Goal: Transaction & Acquisition: Purchase product/service

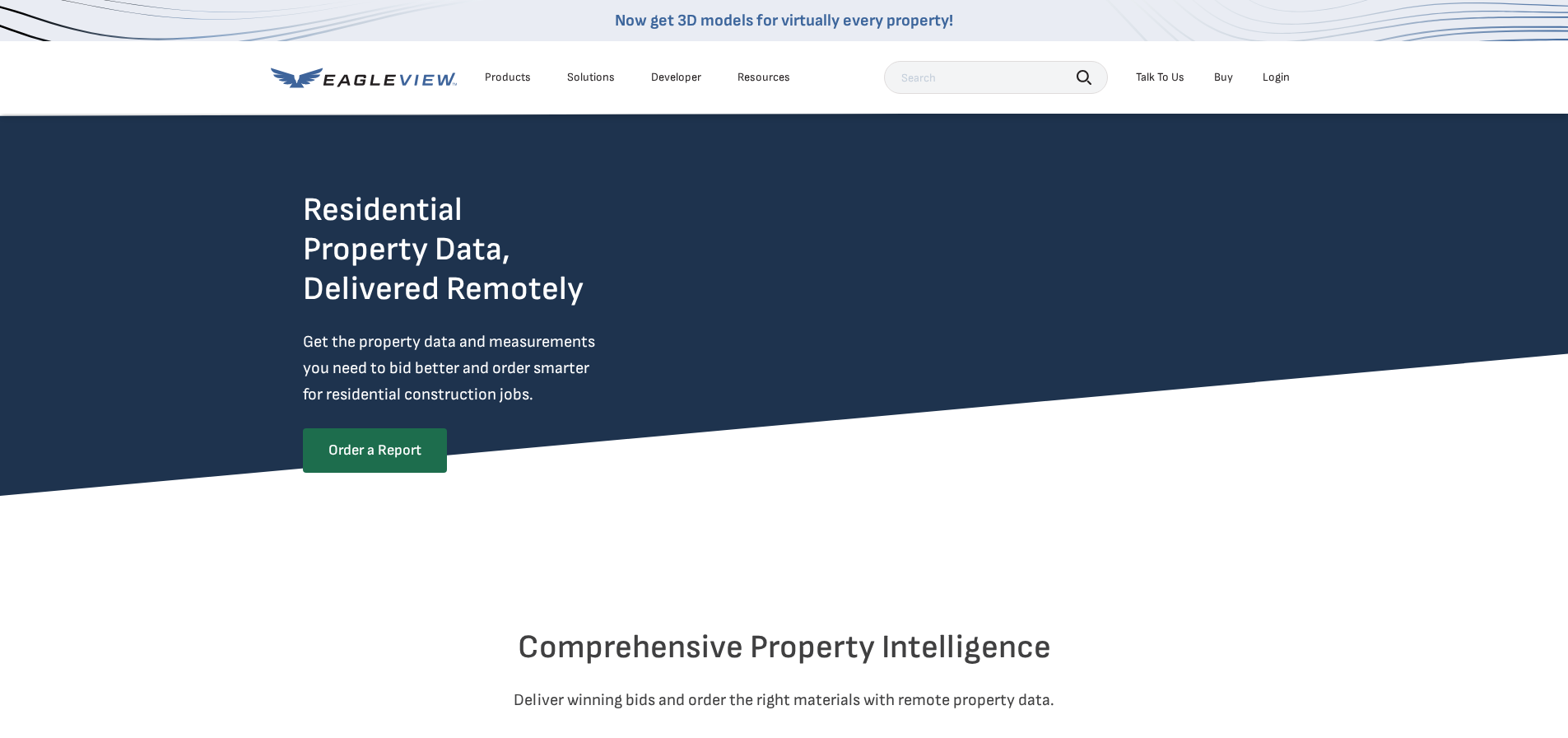
drag, startPoint x: 0, startPoint y: 0, endPoint x: 937, endPoint y: 78, distance: 940.2
click at [937, 78] on input "text" at bounding box center [996, 77] width 224 height 33
type input "4055 ridgevue rd dodgeville wi"
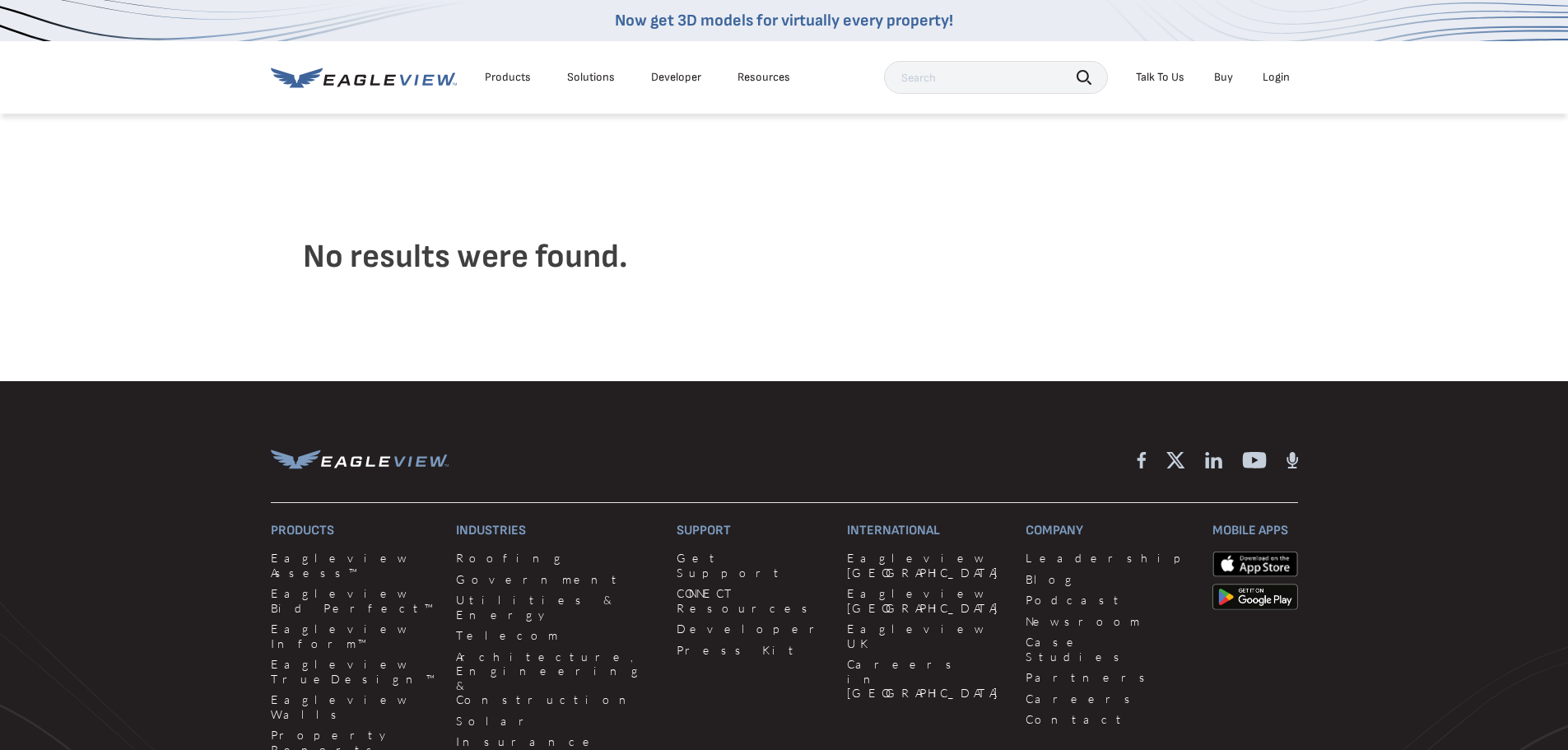
click at [1047, 79] on input "text" at bounding box center [996, 77] width 224 height 33
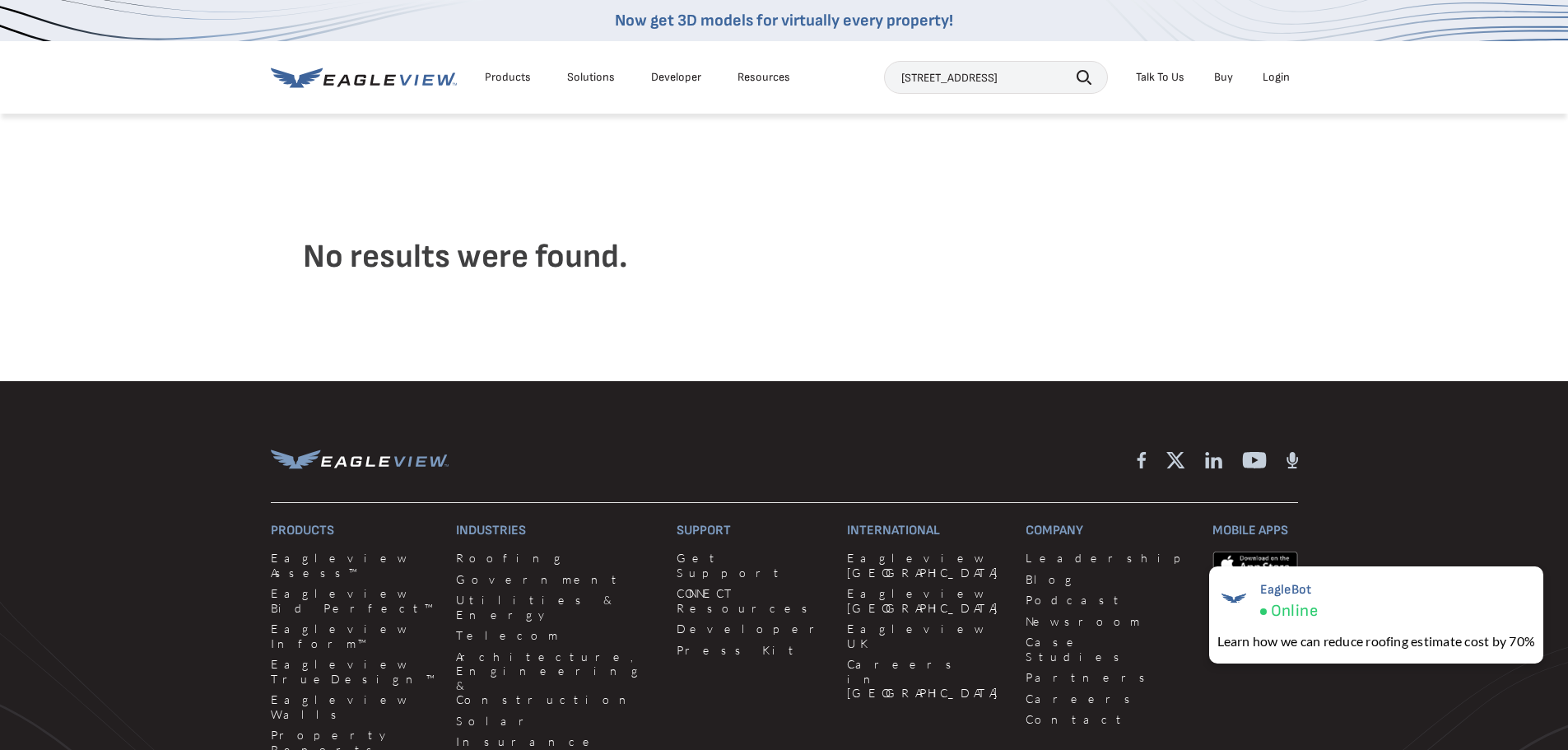
paste input "text"
type input "4055 ridgevue rd ridge way wi"
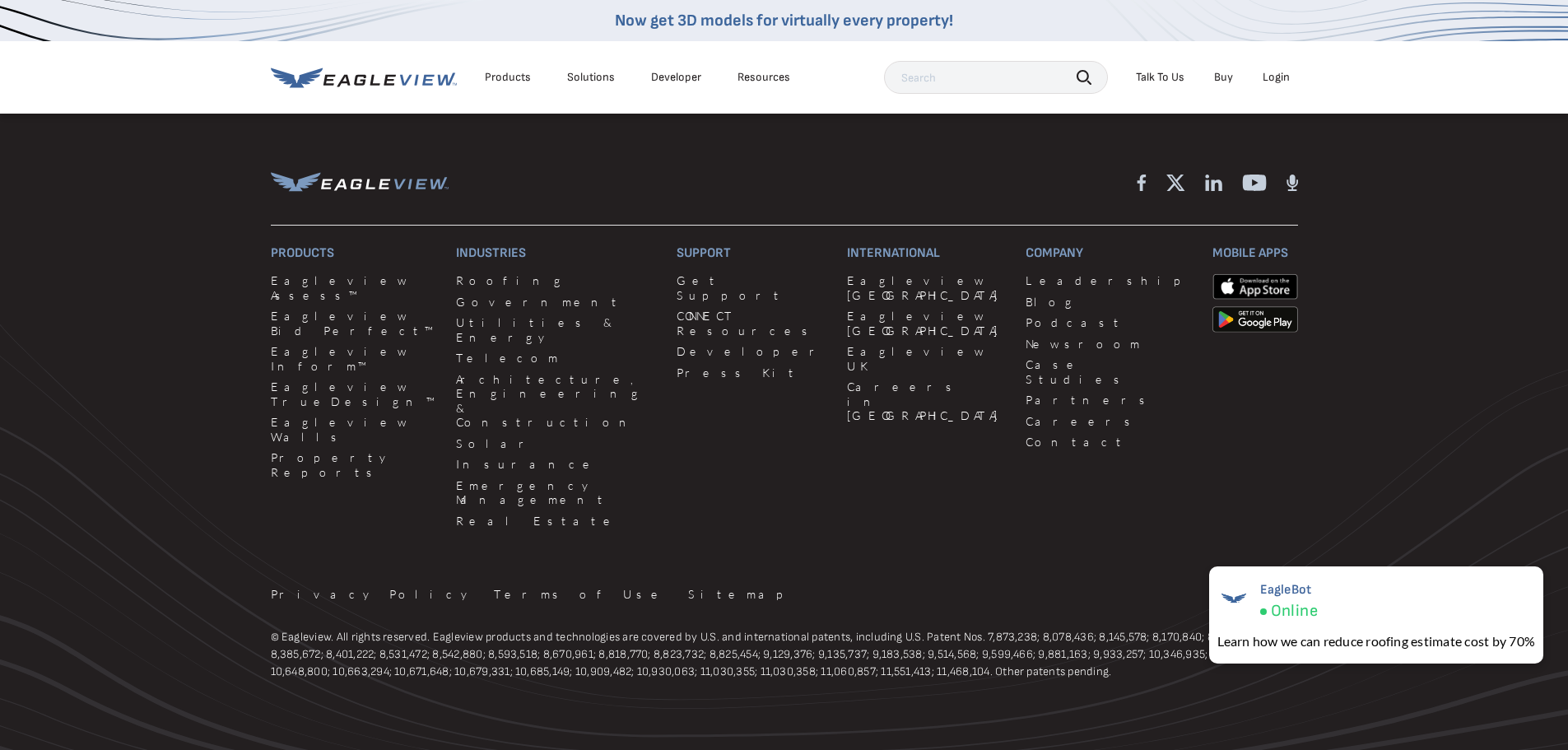
click at [1010, 79] on input "text" at bounding box center [996, 77] width 224 height 33
type input "4055 ridgevue rd, ridgeway , wi"
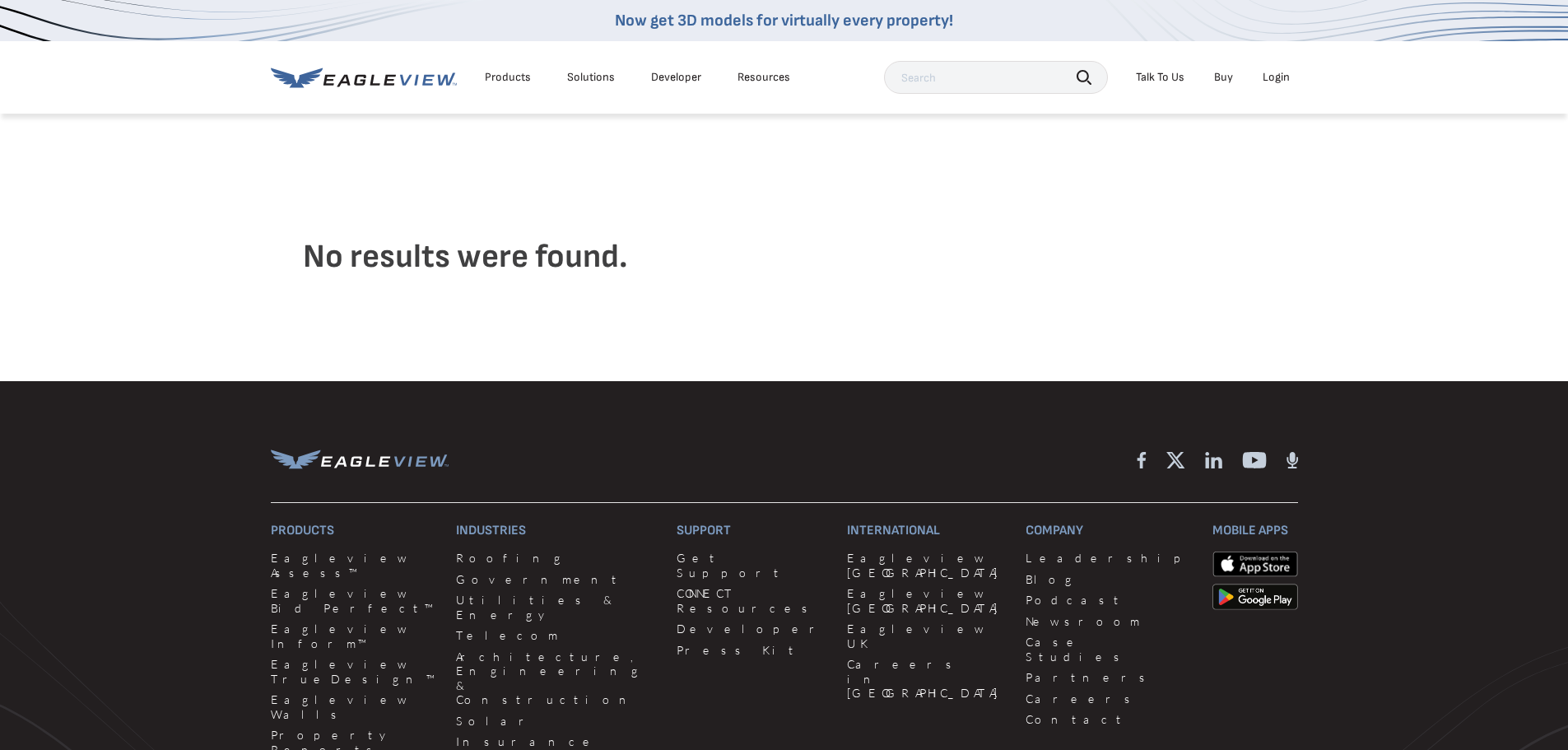
click at [1272, 73] on div "Login" at bounding box center [1276, 77] width 27 height 15
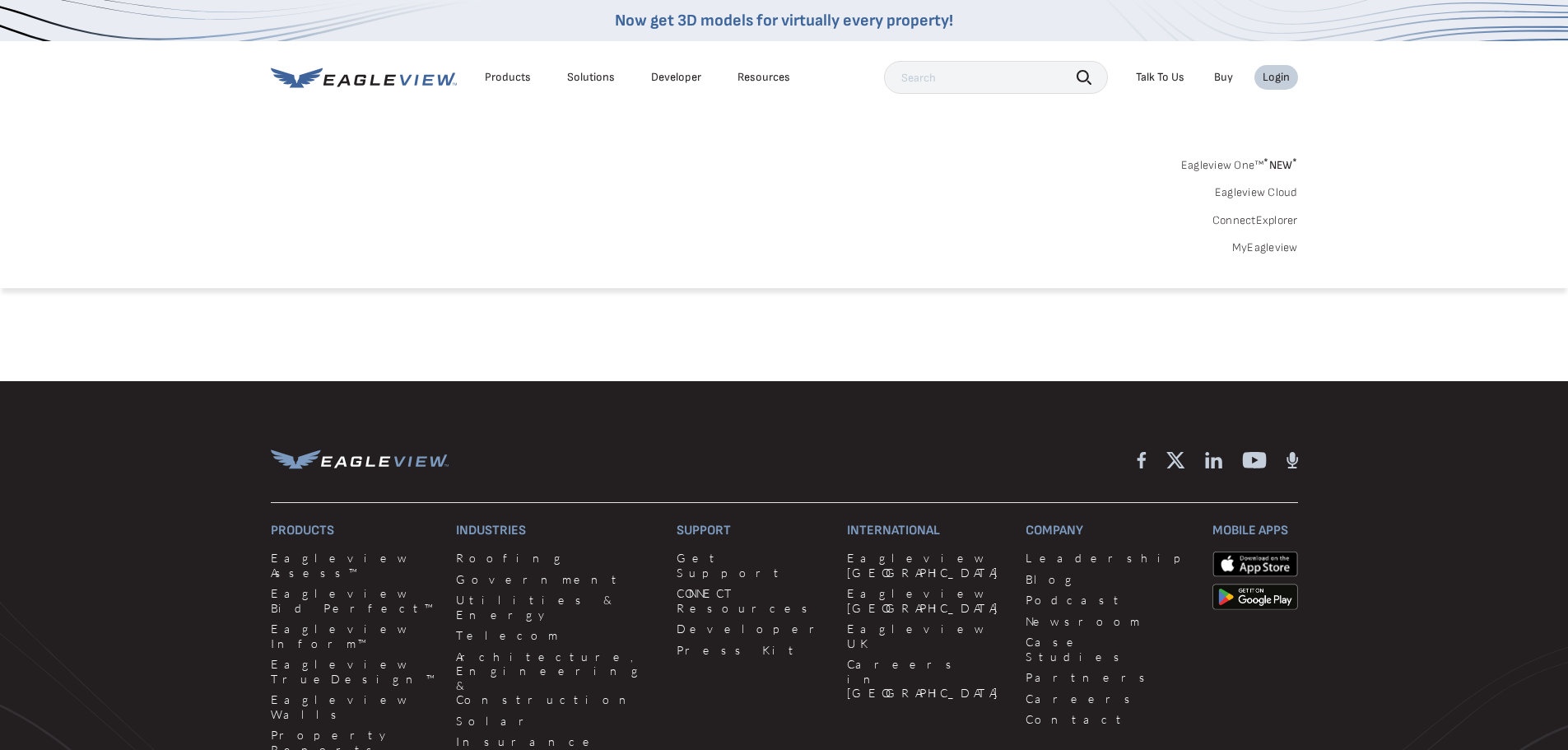
click at [1272, 248] on link "MyEagleview" at bounding box center [1265, 247] width 66 height 15
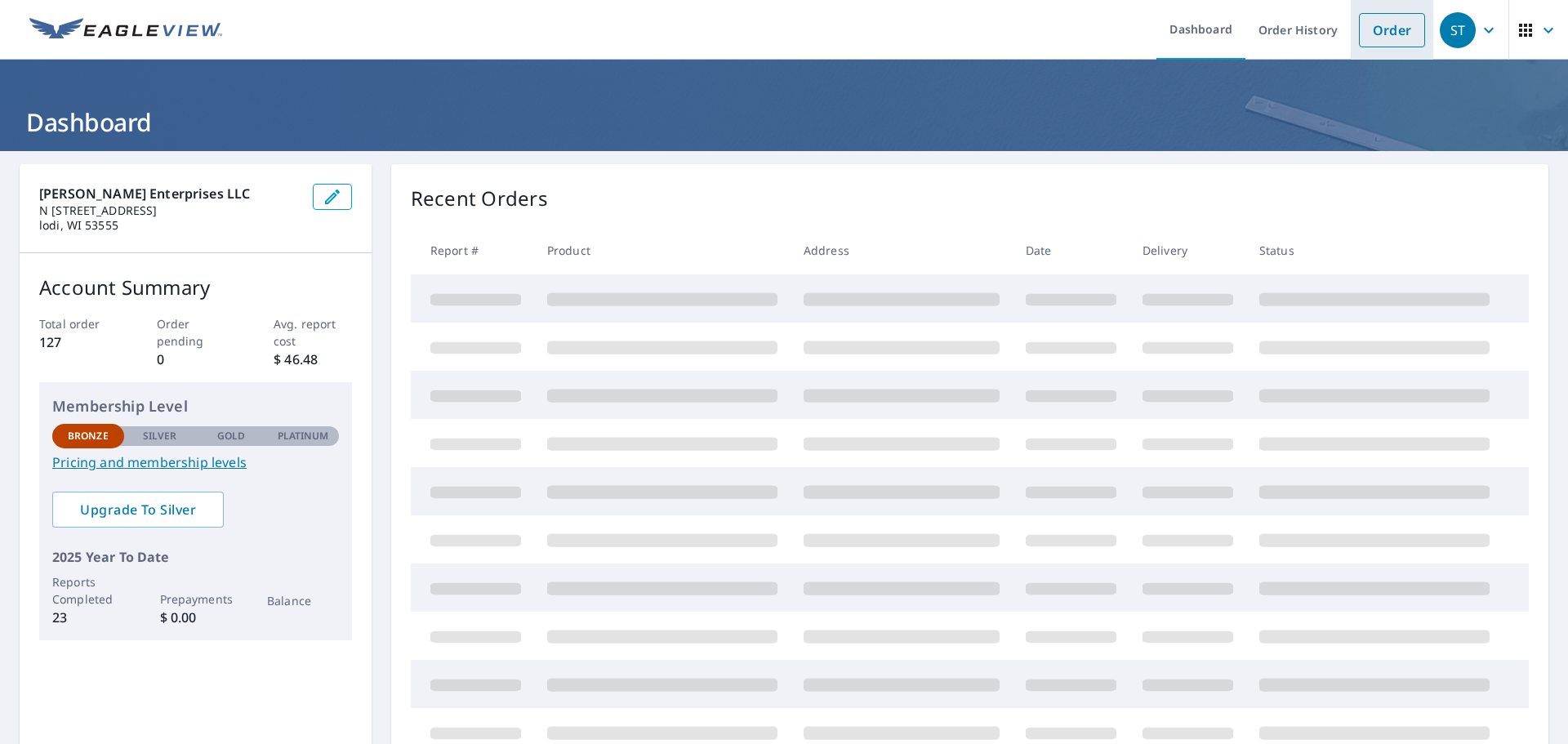
click at [1382, 25] on link "Order" at bounding box center [1392, 30] width 67 height 34
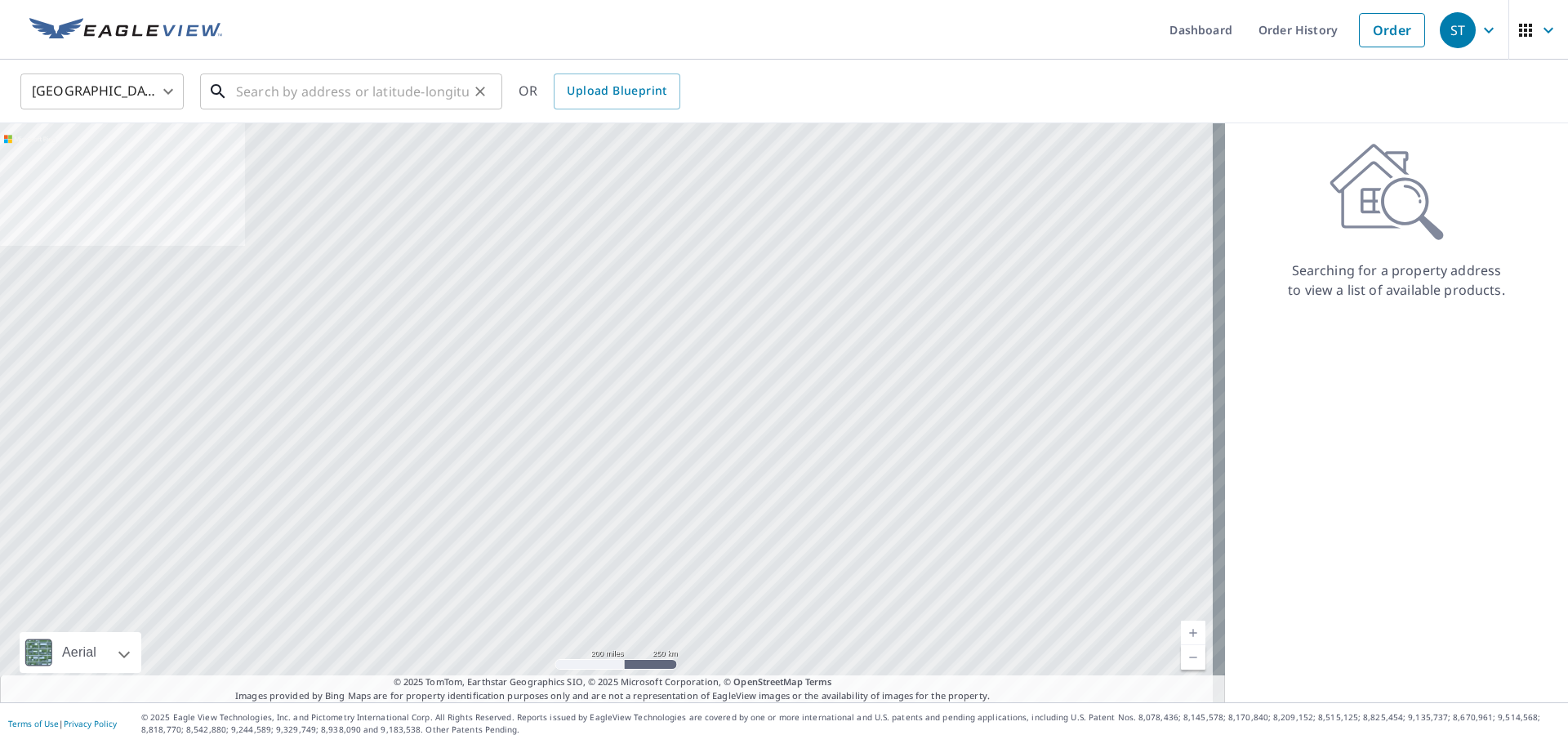
click at [422, 88] on input "text" at bounding box center [353, 91] width 233 height 46
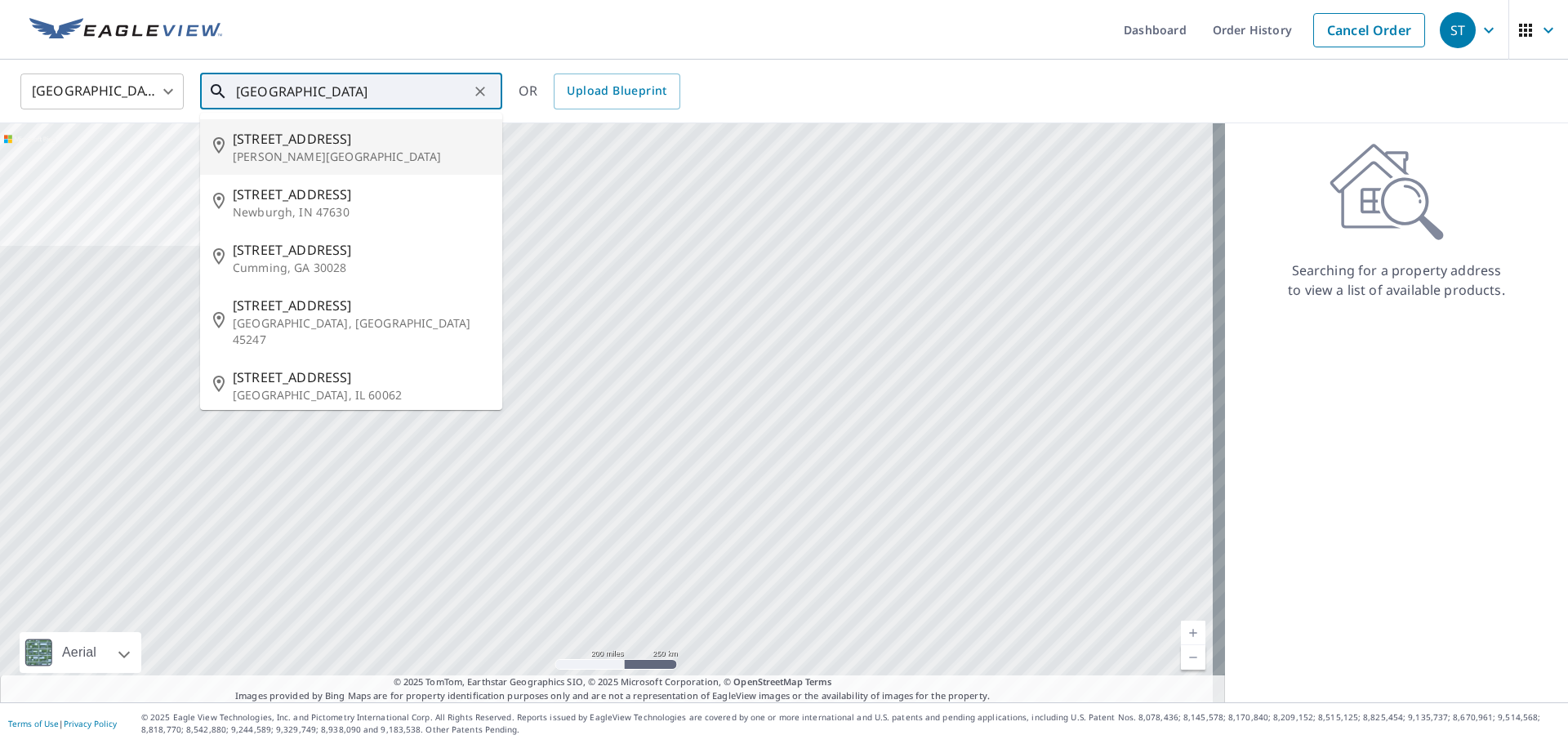
click at [310, 146] on span "4055 Ridgevue Rd" at bounding box center [361, 138] width 257 height 19
type input "4055 Ridgevue Rd Ridgeway, WI 53582"
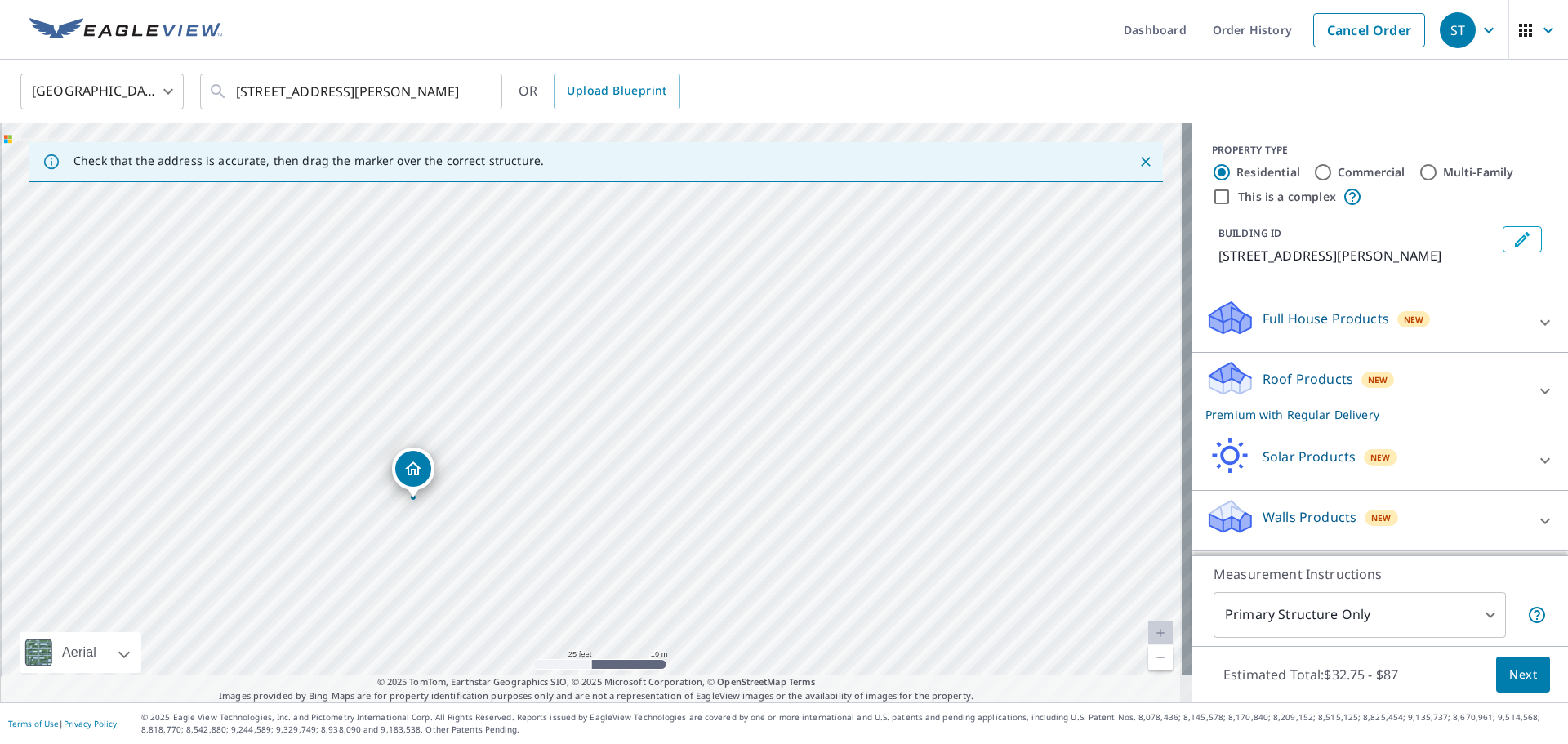
drag, startPoint x: 575, startPoint y: 542, endPoint x: 566, endPoint y: 414, distance: 128.3
click at [566, 414] on div "4055 Ridgevue Rd Ridgeway, WI 53582" at bounding box center [596, 412] width 1192 height 579
click at [1327, 378] on p "Roof Products" at bounding box center [1308, 379] width 91 height 19
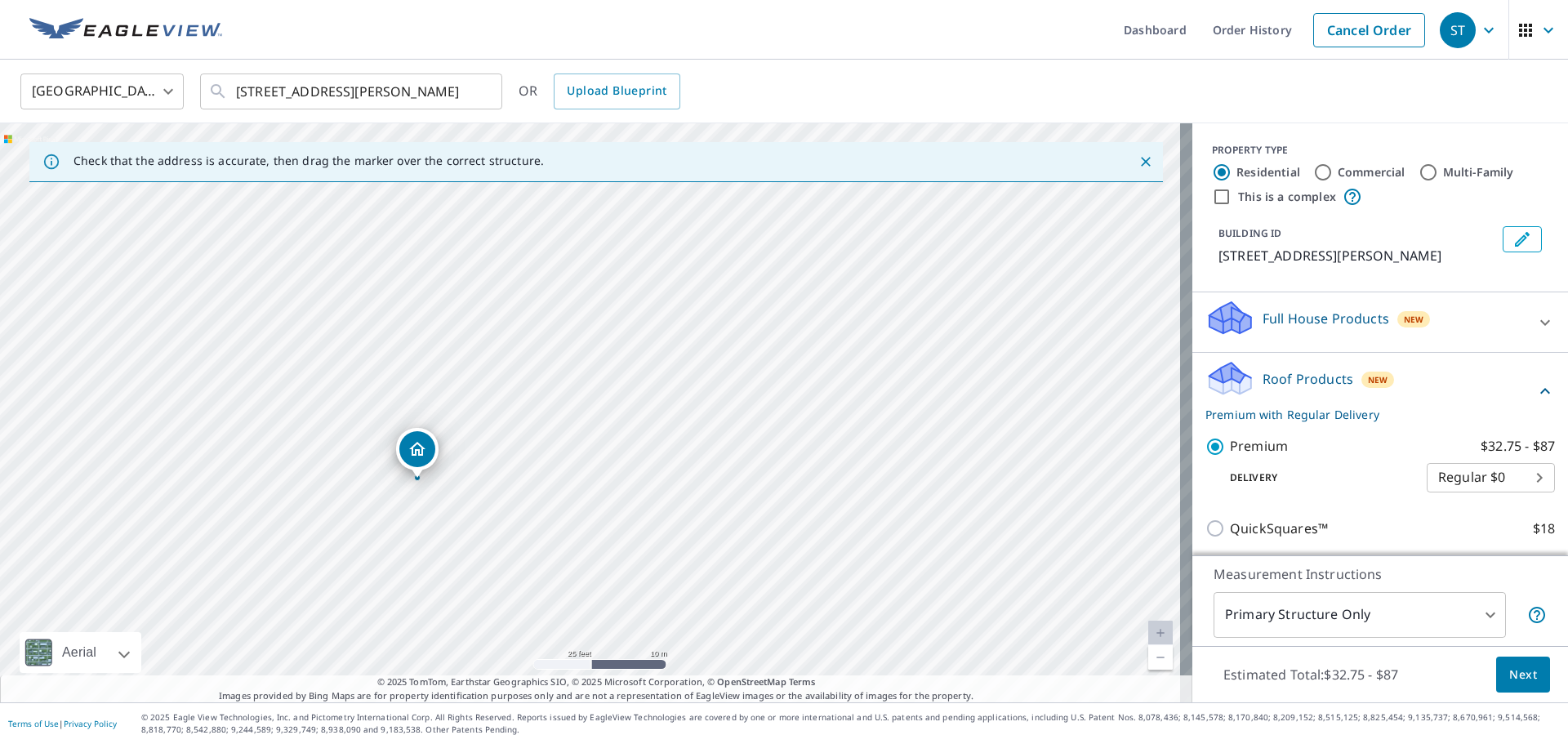
click at [1514, 666] on span "Next" at bounding box center [1523, 674] width 28 height 20
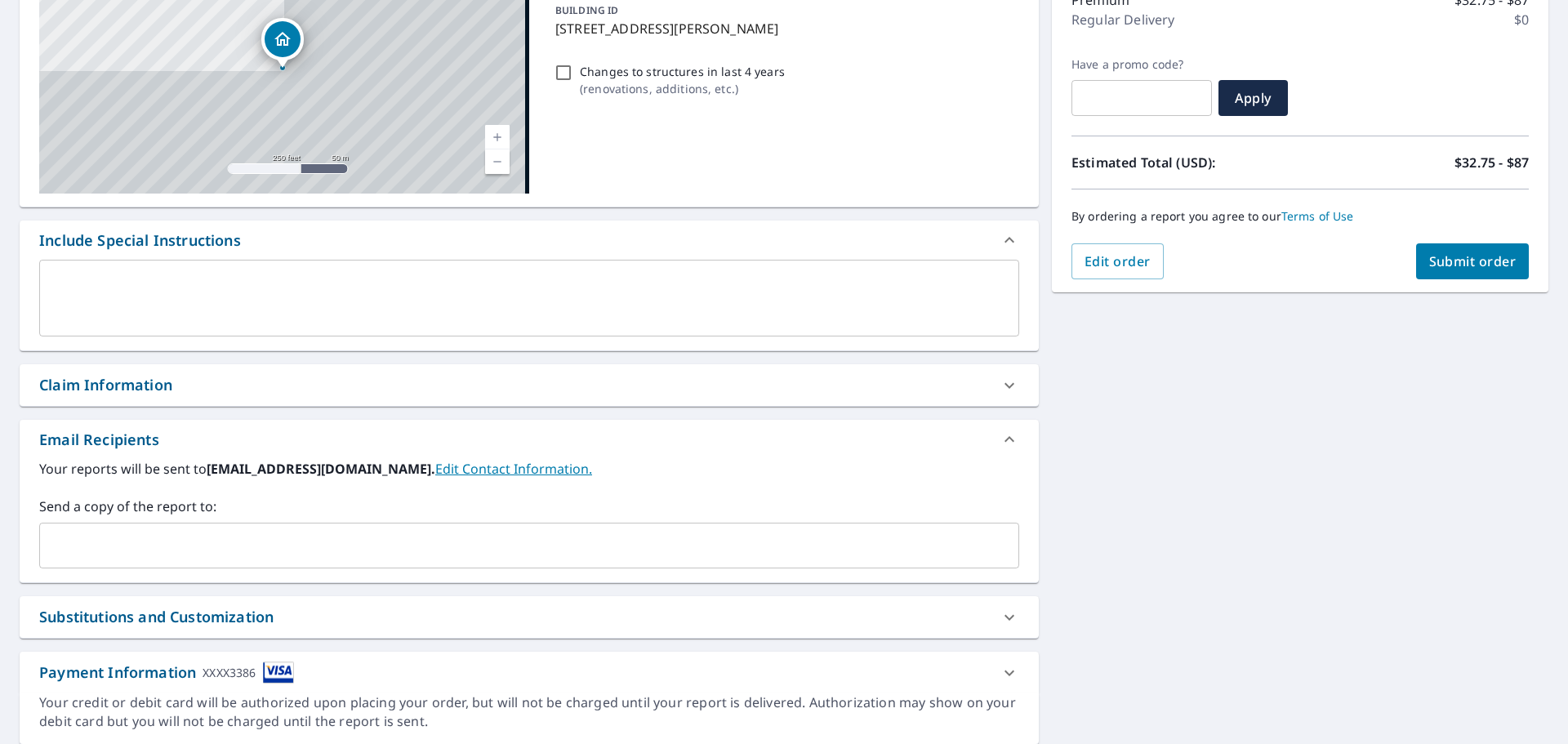
scroll to position [245, 0]
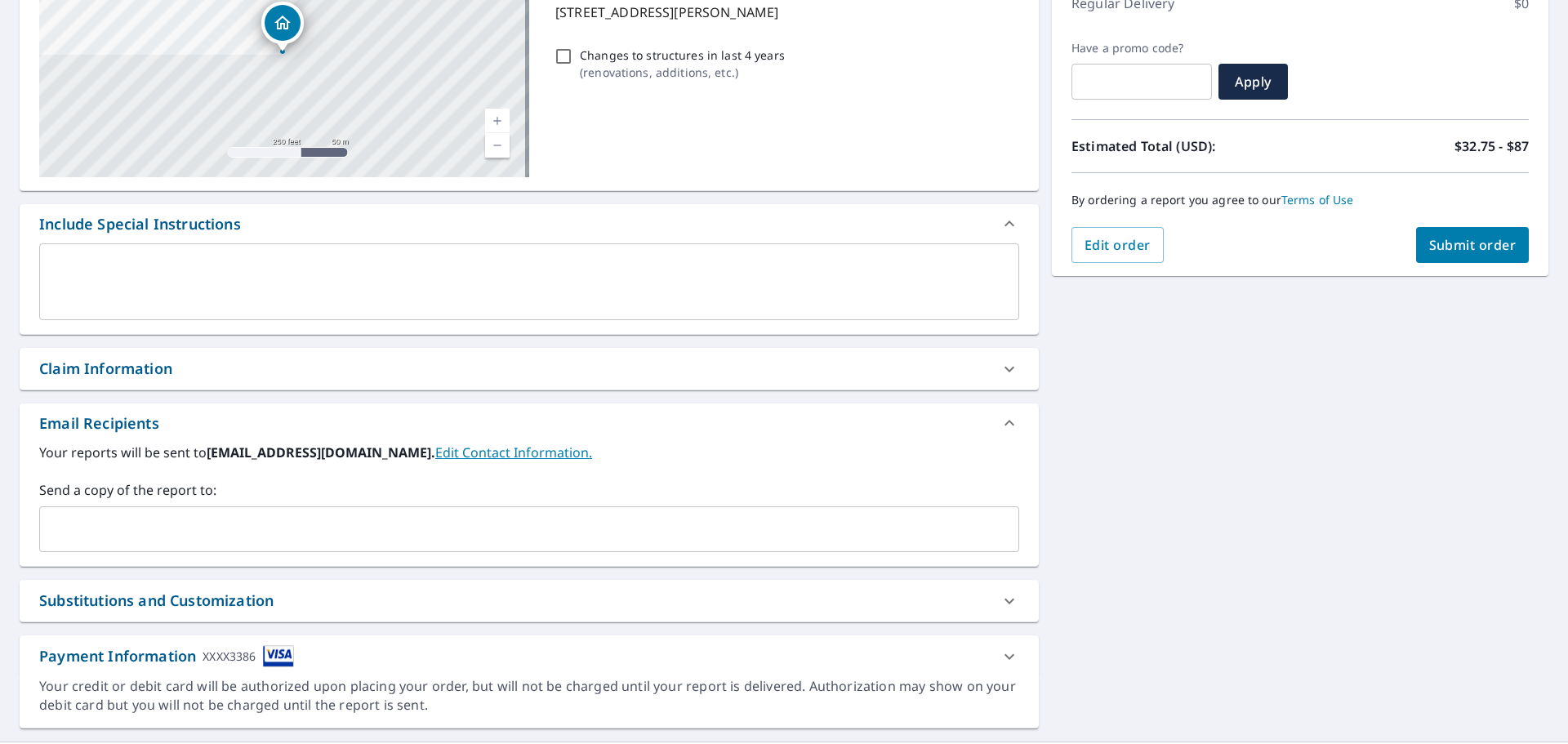
click at [243, 524] on input "text" at bounding box center [517, 529] width 941 height 31
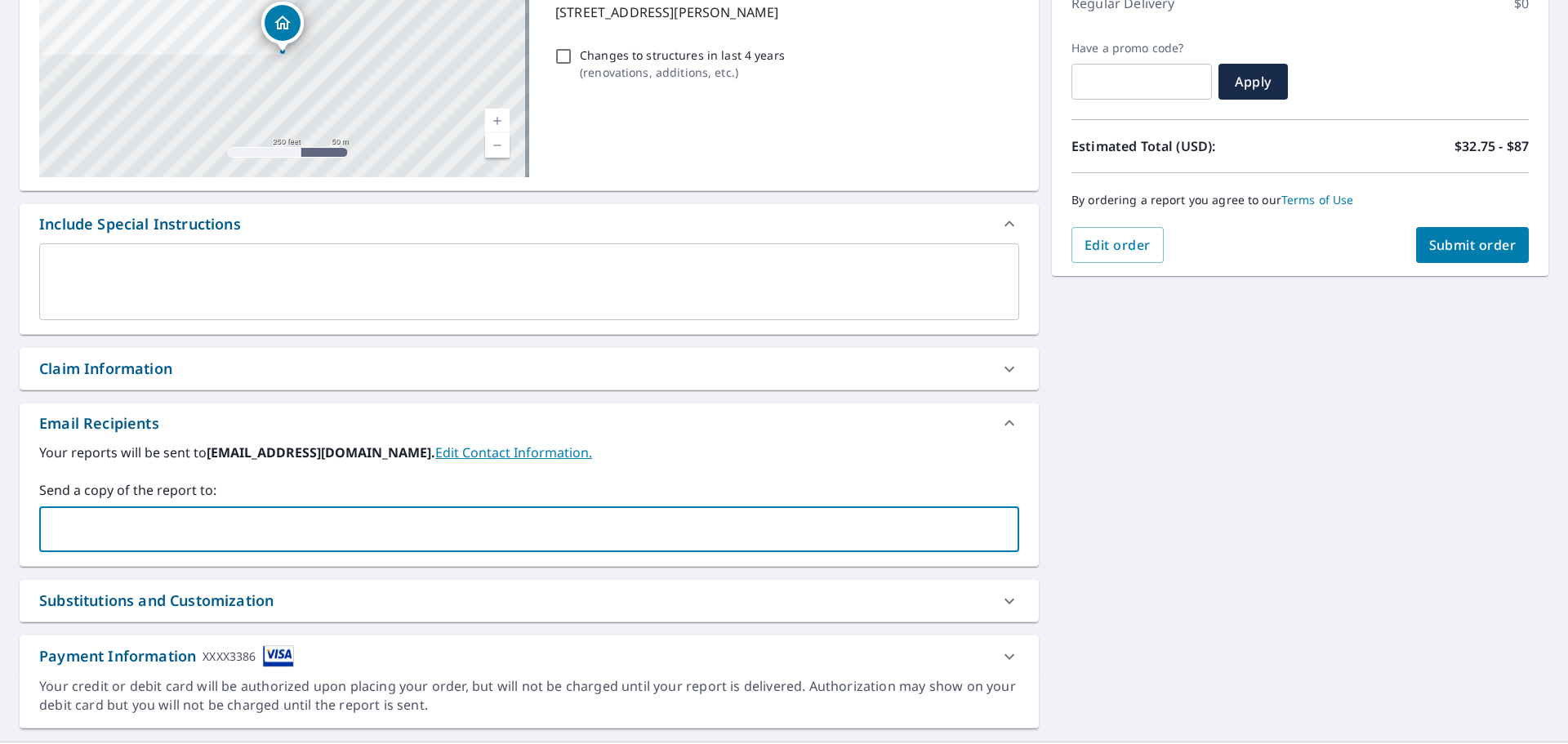
type input "steven.L.tennant@gmail.com"
click at [1475, 244] on span "Submit order" at bounding box center [1473, 245] width 88 height 18
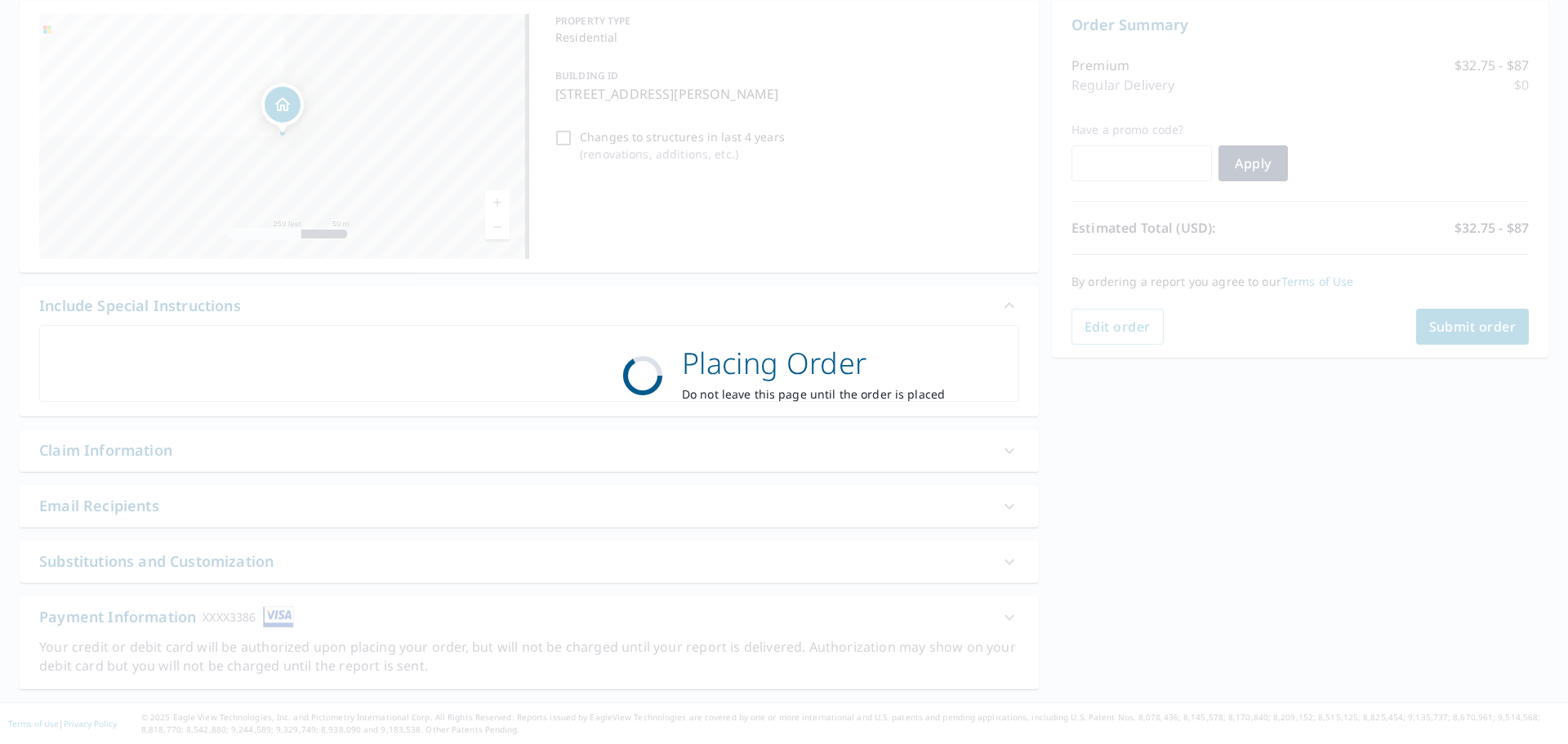
scroll to position [164, 0]
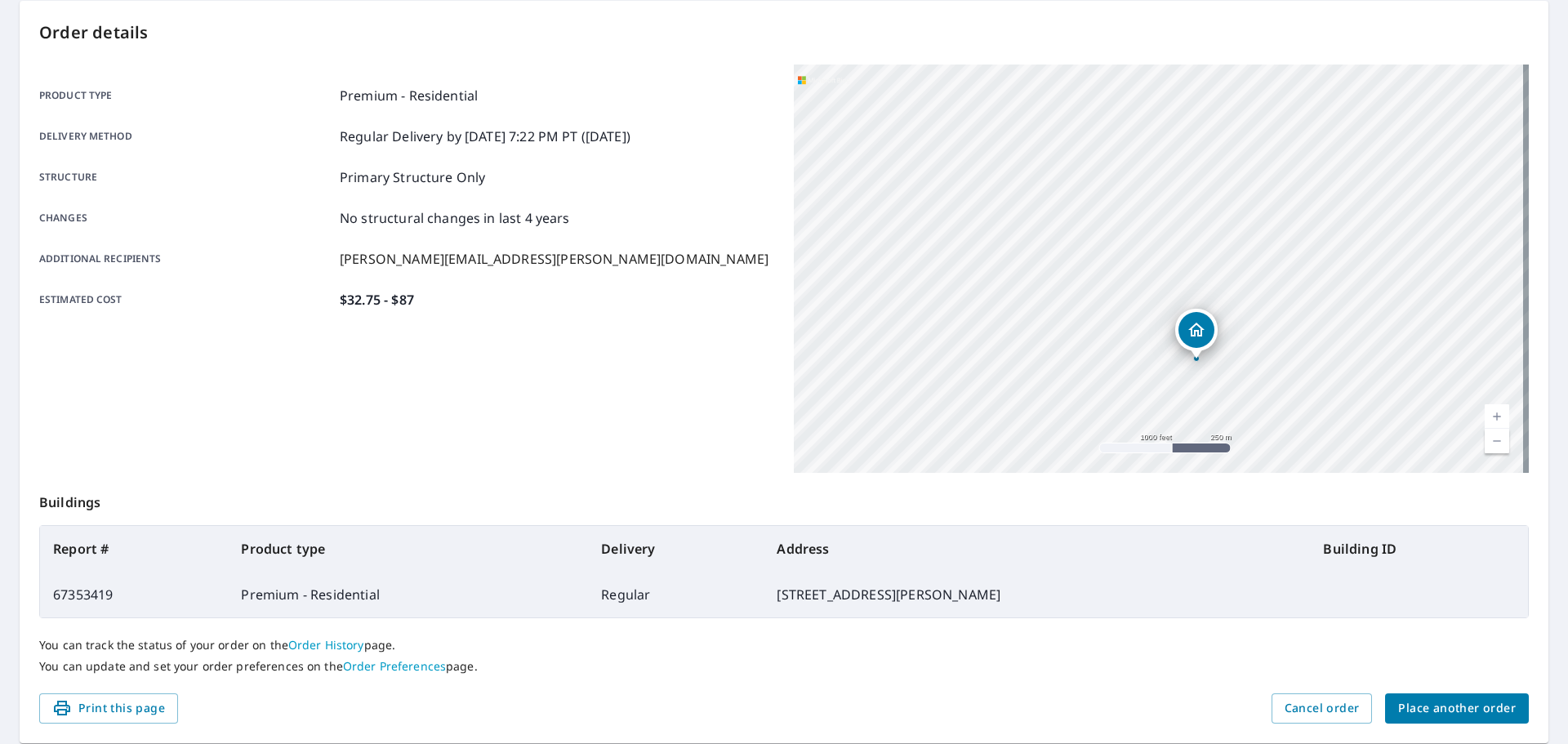
click at [1469, 706] on span "Place another order" at bounding box center [1457, 708] width 117 height 20
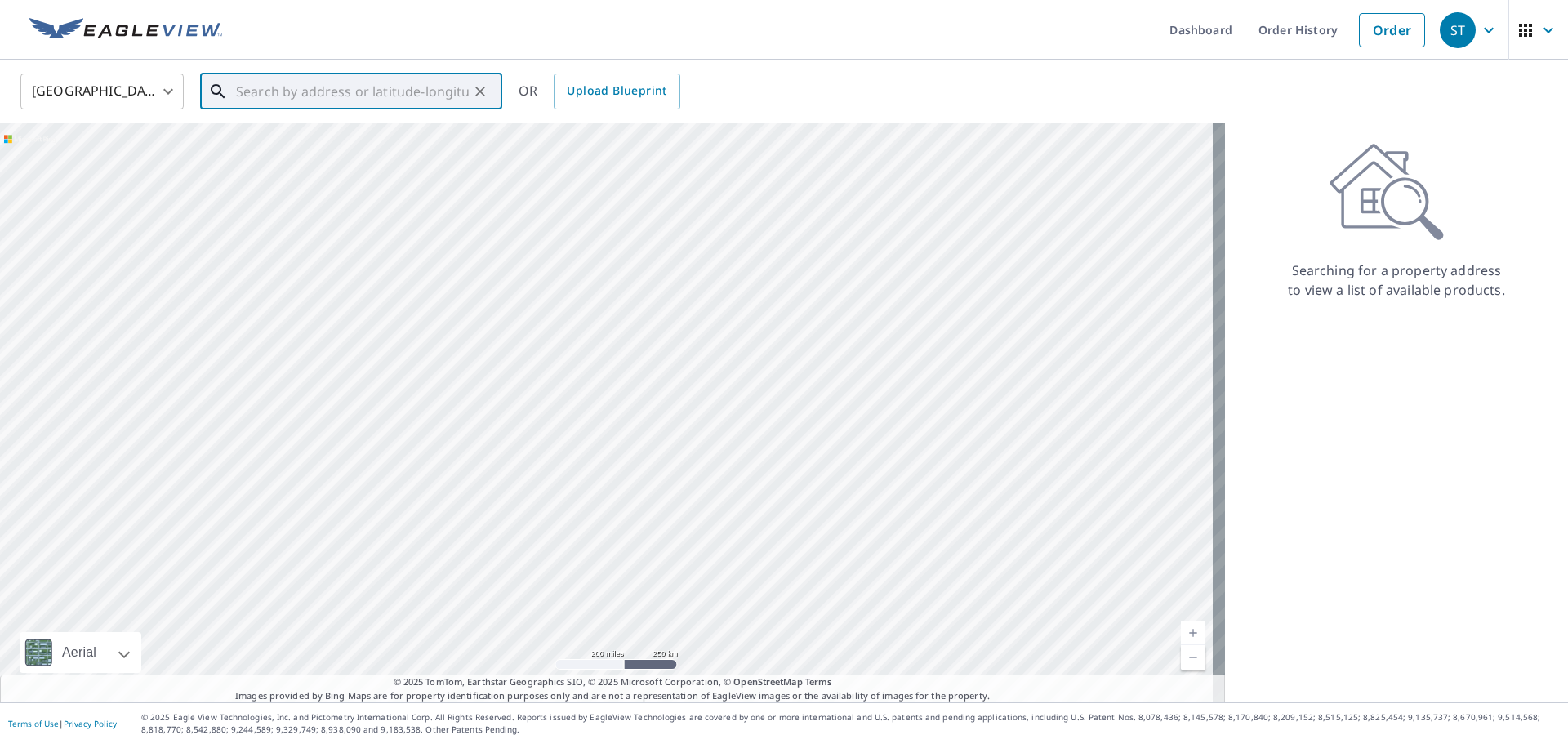
click at [388, 86] on input "text" at bounding box center [353, 91] width 233 height 46
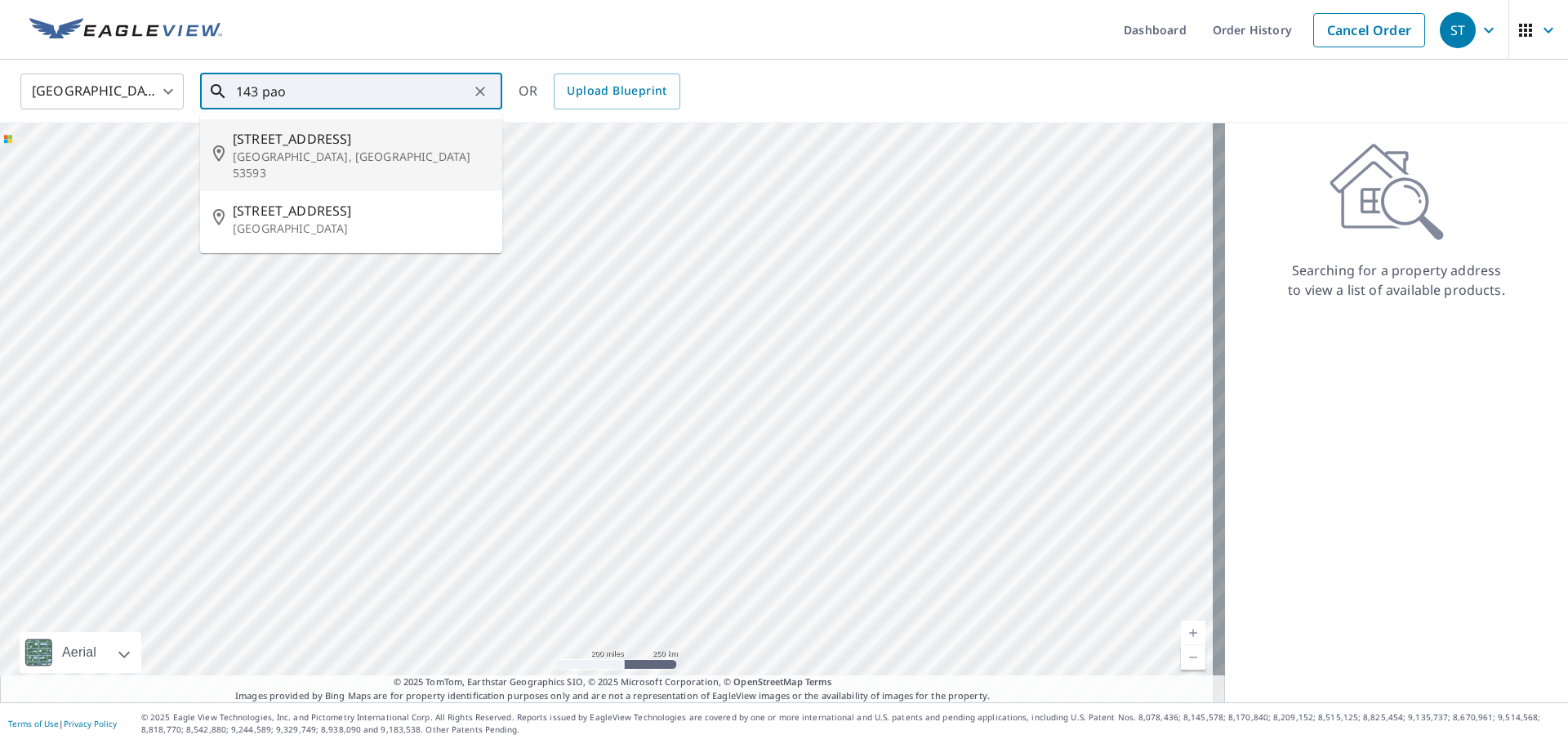
click at [251, 140] on span "143 Paoli St" at bounding box center [361, 138] width 257 height 19
type input "143 Paoli St Verona, WI 53593"
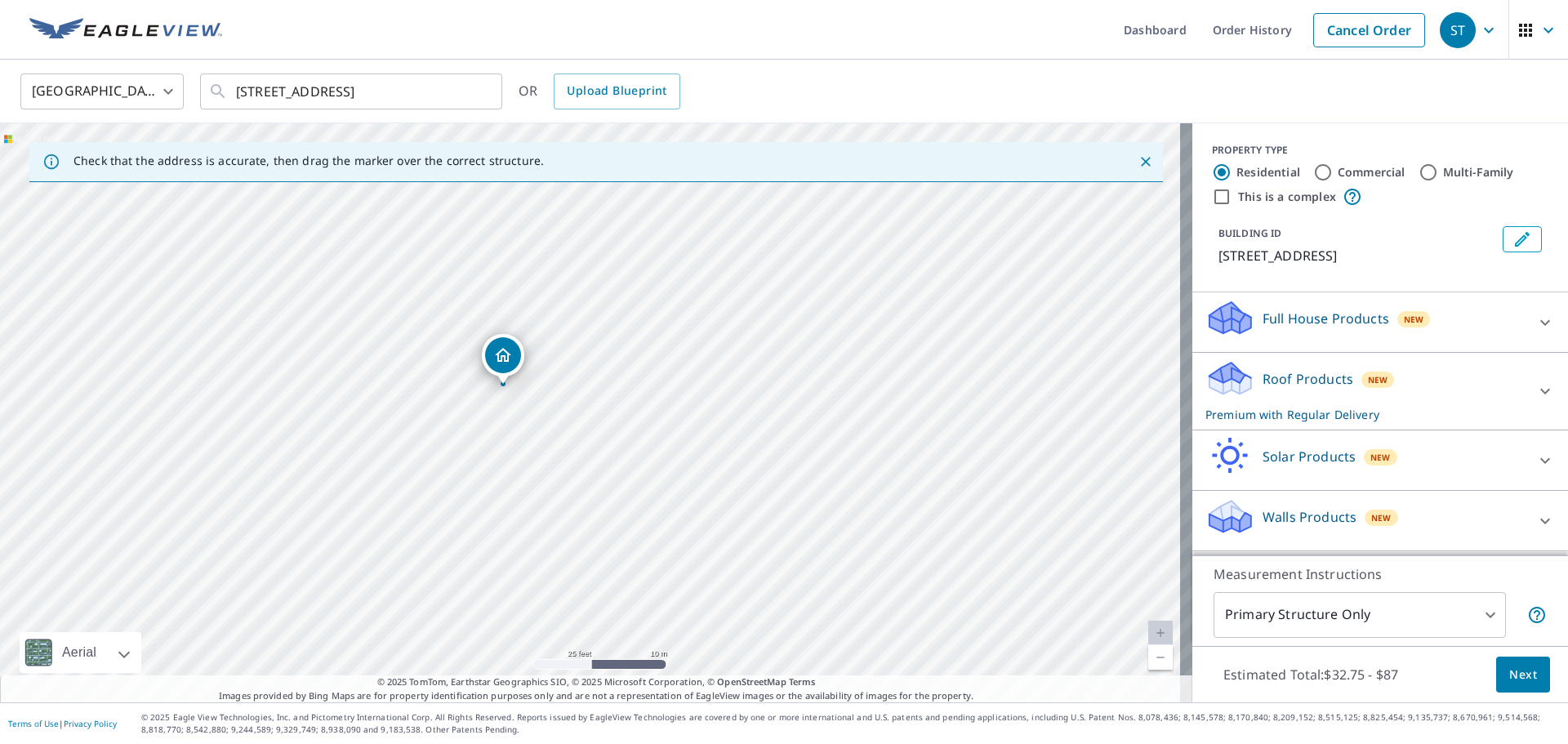
click at [1314, 386] on p "Roof Products" at bounding box center [1308, 379] width 91 height 19
click at [1512, 673] on span "Next" at bounding box center [1523, 674] width 28 height 20
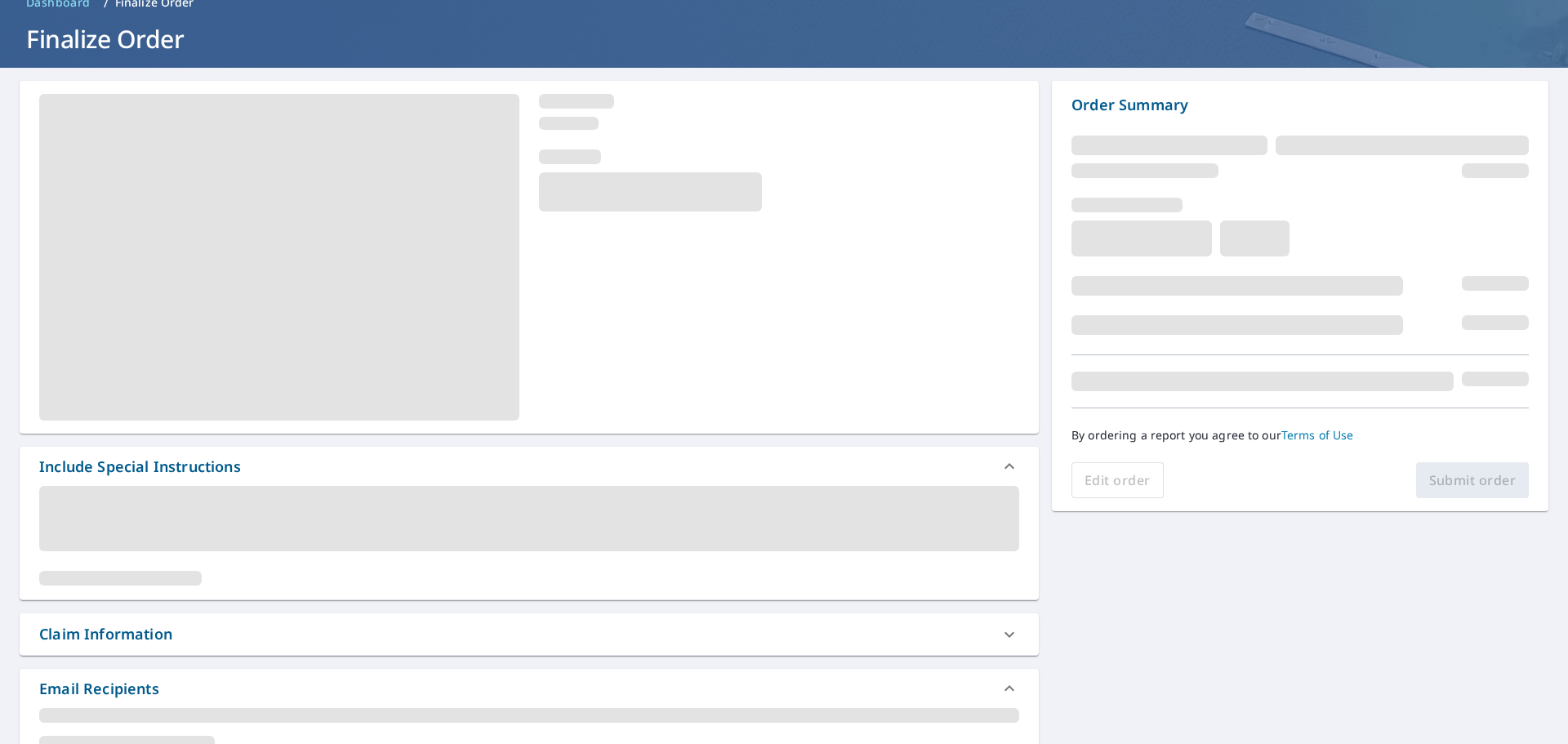
scroll to position [164, 0]
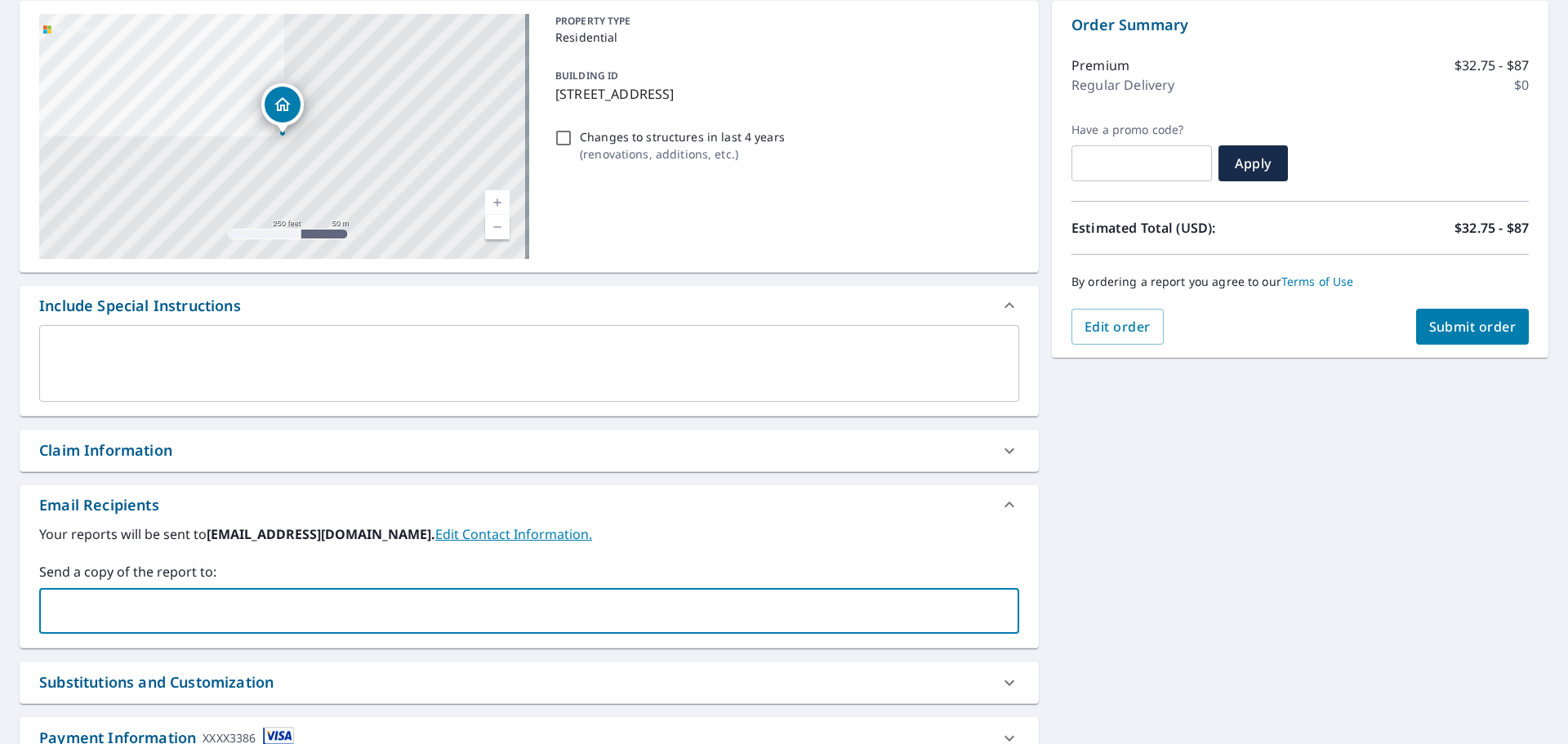
click at [169, 611] on input "text" at bounding box center [517, 610] width 941 height 31
type input "steven.L.tennant@gmail.com"
click at [1462, 323] on span "Submit order" at bounding box center [1473, 326] width 88 height 18
